Goal: Task Accomplishment & Management: Manage account settings

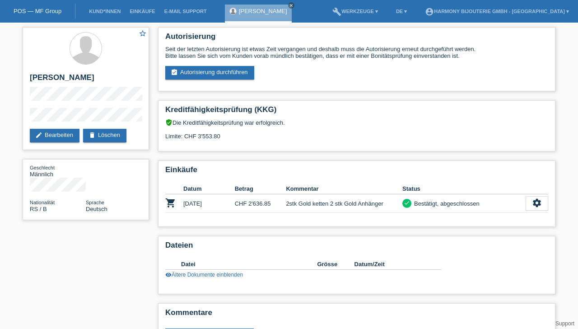
click at [103, 14] on link "Kund*innen" at bounding box center [104, 11] width 41 height 5
click at [535, 20] on li "account_circle Harmony Bijouterie GmbH - Pinar Yuksel ▾" at bounding box center [496, 11] width 153 height 23
click at [534, 12] on link "account_circle Harmony Bijouterie GmbH - Pinar Yuksel ▾" at bounding box center [496, 11] width 153 height 5
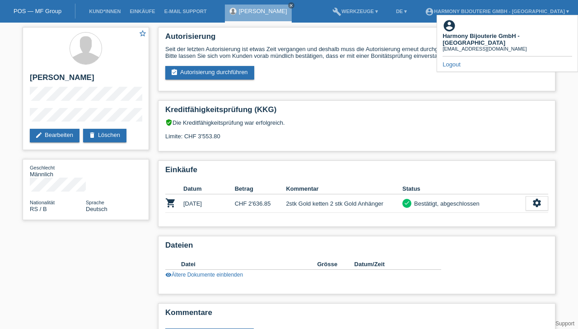
click at [451, 54] on div "Seit der letzten Autorisierung ist etwas Zeit vergangen und deshalb muss die Au…" at bounding box center [356, 53] width 383 height 14
click at [450, 61] on link "Logout" at bounding box center [451, 64] width 18 height 7
